Goal: Transaction & Acquisition: Purchase product/service

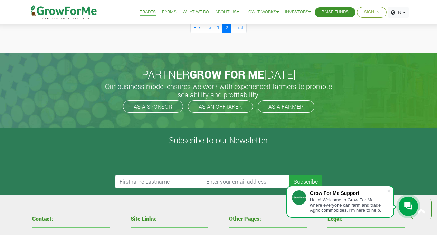
click at [165, 9] on link "Farms" at bounding box center [169, 12] width 15 height 7
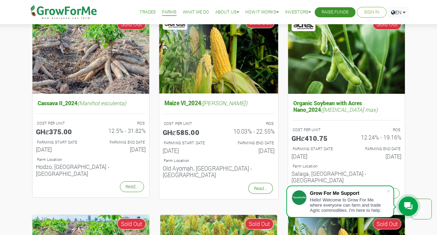
scroll to position [284, 0]
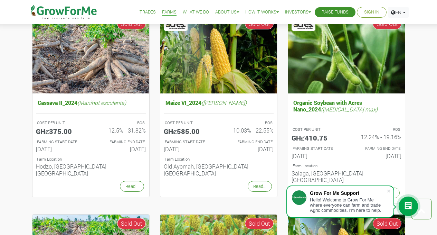
click at [140, 12] on link "Trades" at bounding box center [148, 12] width 16 height 7
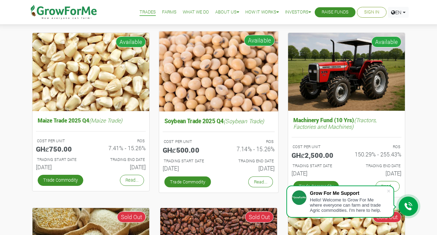
scroll to position [247, 0]
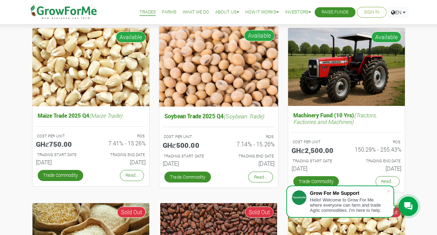
click at [204, 102] on img at bounding box center [218, 66] width 119 height 80
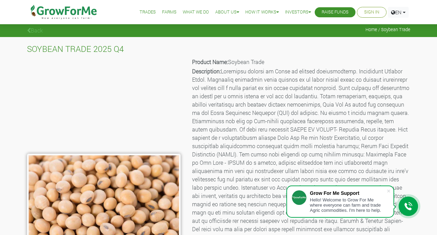
click at [141, 9] on link "Trades" at bounding box center [148, 12] width 16 height 7
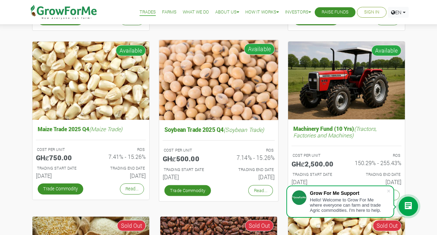
scroll to position [234, 0]
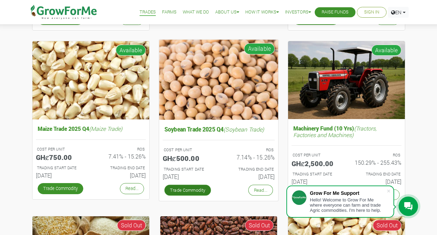
click at [183, 188] on link "Trade Commodity" at bounding box center [187, 189] width 47 height 11
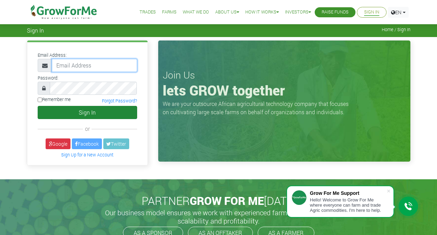
type input "[EMAIL_ADDRESS][DOMAIN_NAME]"
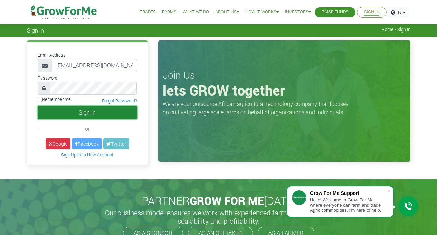
click at [86, 111] on button "Sign In" at bounding box center [88, 112] width 100 height 13
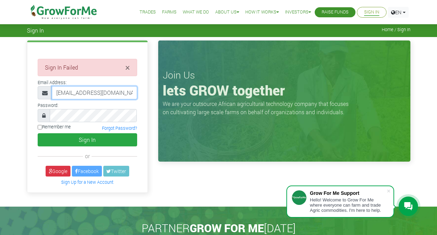
click at [63, 94] on input "dev@growforme.com" at bounding box center [94, 92] width 85 height 13
click at [77, 93] on input "ruthdolw5@growforme.com" at bounding box center [94, 92] width 85 height 13
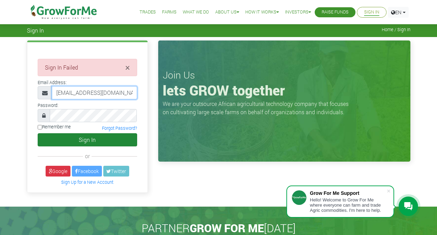
type input "ruthdolwin5@growforme.com"
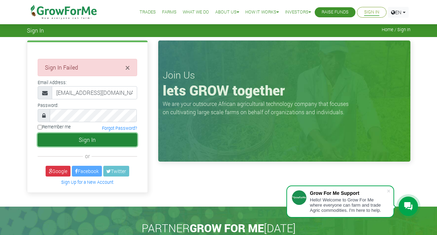
click at [90, 137] on button "Sign In" at bounding box center [88, 139] width 100 height 13
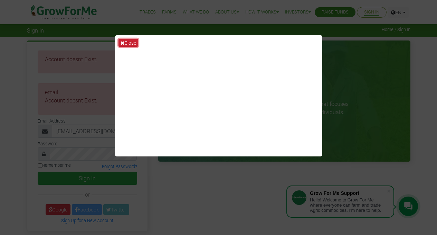
click at [124, 41] on icon at bounding box center [123, 42] width 4 height 5
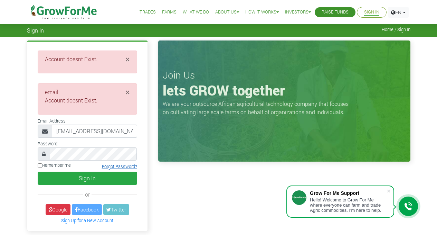
click at [123, 166] on link "Forgot Password?" at bounding box center [119, 167] width 35 height 6
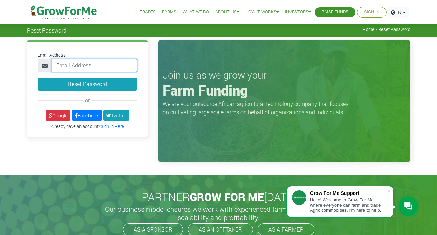
click at [69, 65] on input "email" at bounding box center [94, 65] width 85 height 13
type input "ruthdolwin5@gmail.com"
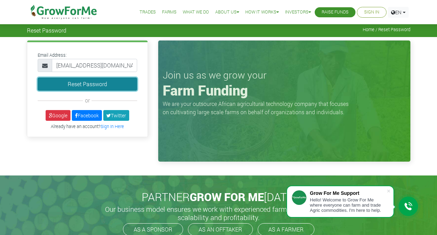
click at [110, 86] on button "Reset Password" at bounding box center [88, 83] width 100 height 13
